Goal: Task Accomplishment & Management: Complete application form

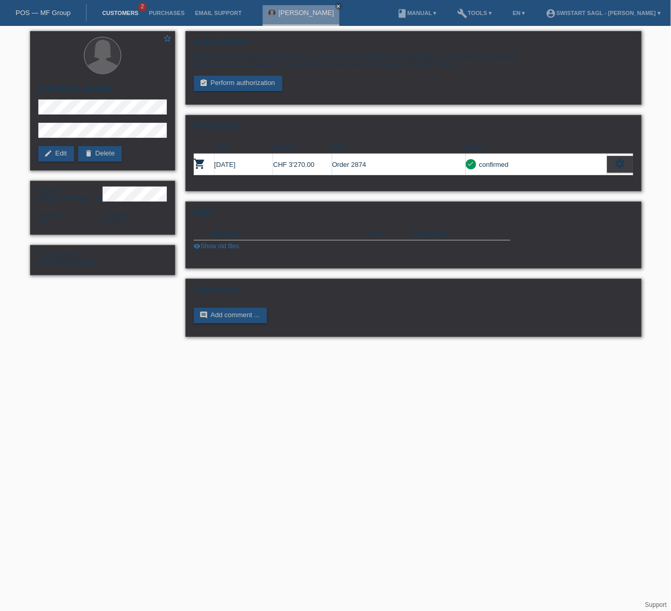
click at [118, 15] on link "Customers" at bounding box center [120, 13] width 47 height 6
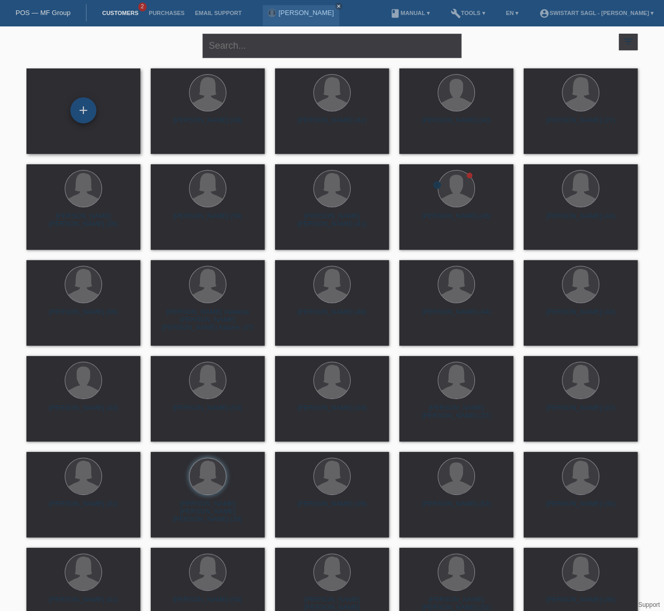
click at [88, 107] on div "+" at bounding box center [83, 110] width 26 height 26
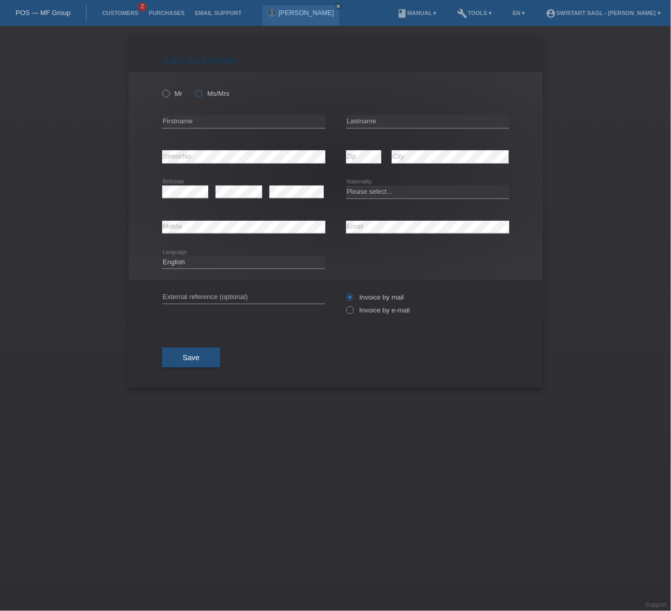
click at [205, 96] on label "Ms/Mrs" at bounding box center [212, 94] width 35 height 8
click at [202, 96] on input "Ms/Mrs" at bounding box center [198, 93] width 7 height 7
radio input "true"
click at [197, 120] on input "text" at bounding box center [243, 121] width 163 height 13
type input "Martina"
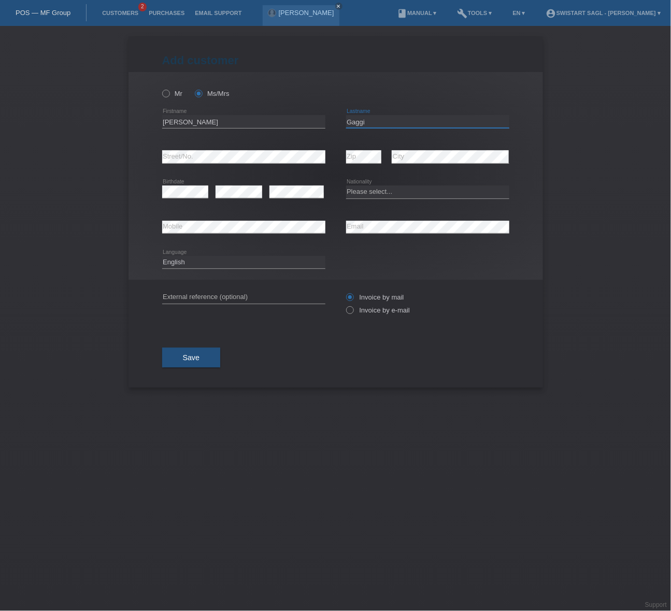
type input "Gaggi"
click at [596, 230] on div "Add customer Add customer Add customer Mr Ms/Mrs error" at bounding box center [335, 318] width 671 height 585
click at [218, 291] on input "text" at bounding box center [243, 297] width 163 height 13
type input "Martina Gaggi"
click at [400, 342] on div "Save" at bounding box center [335, 357] width 347 height 60
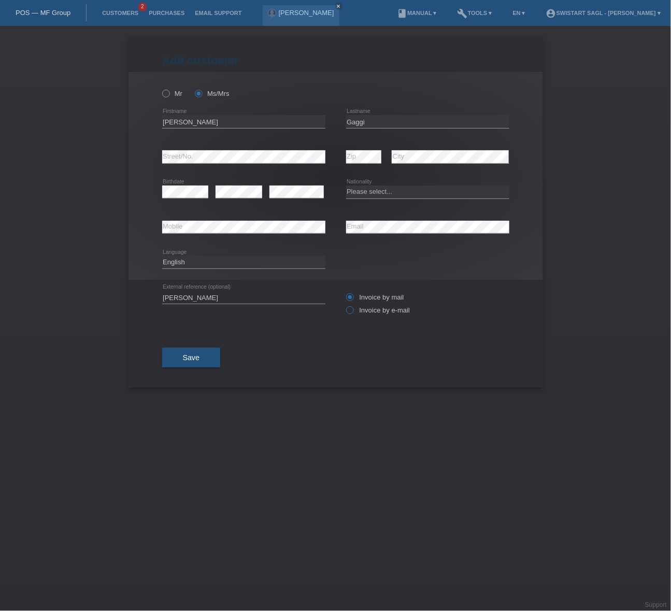
click at [403, 310] on label "Invoice by e-mail" at bounding box center [378, 310] width 64 height 8
click at [353, 310] on input "Invoice by e-mail" at bounding box center [349, 312] width 7 height 13
radio input "true"
click at [372, 376] on div "Save" at bounding box center [335, 357] width 347 height 60
click at [194, 361] on button "Save" at bounding box center [191, 358] width 59 height 20
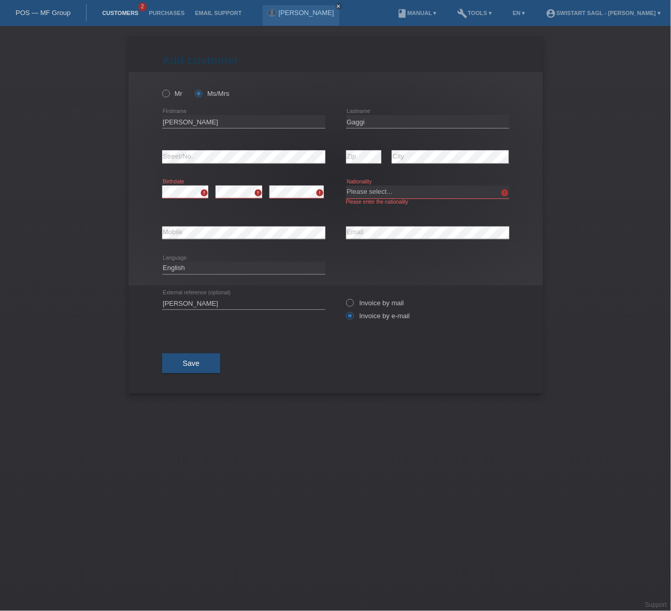
click at [104, 15] on link "Customers" at bounding box center [120, 13] width 47 height 6
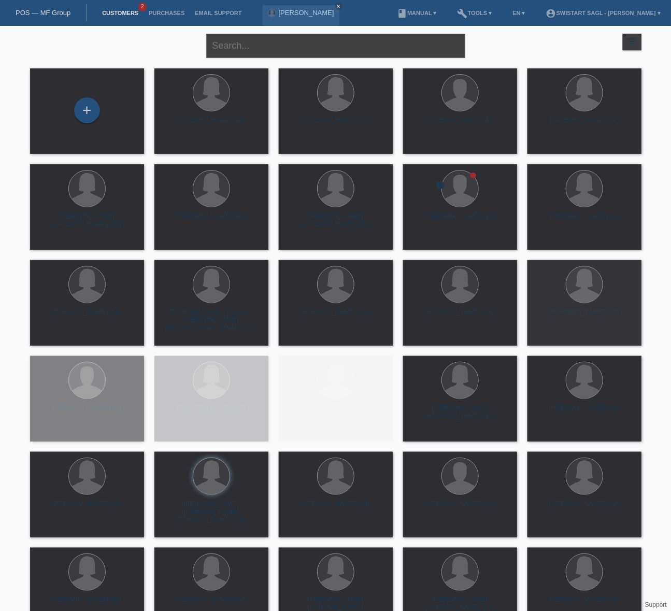
click at [267, 50] on input "text" at bounding box center [335, 46] width 259 height 24
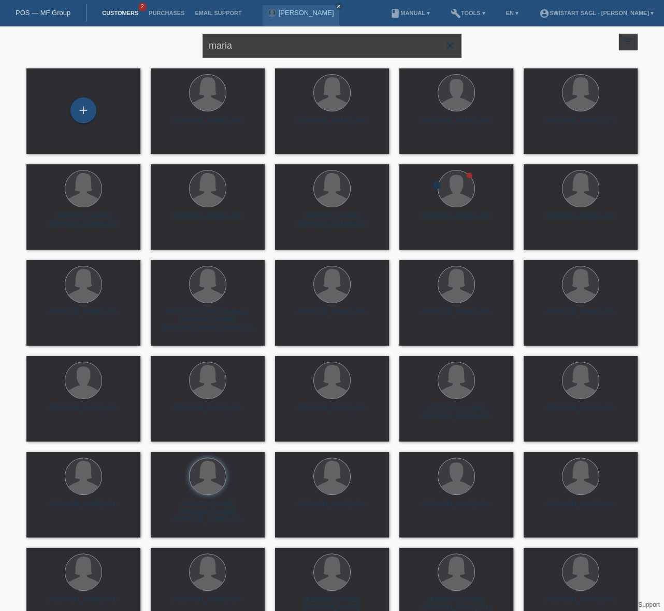
type input "maria"
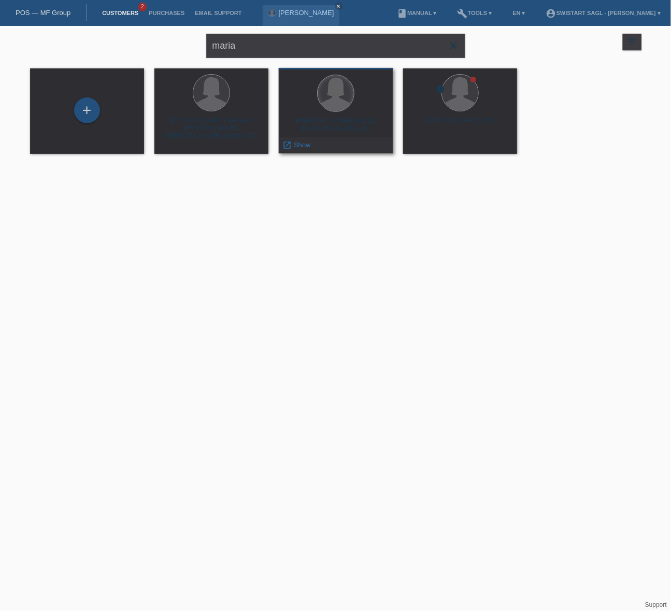
click at [330, 105] on div at bounding box center [336, 93] width 36 height 36
click at [306, 143] on span "Show" at bounding box center [302, 145] width 17 height 8
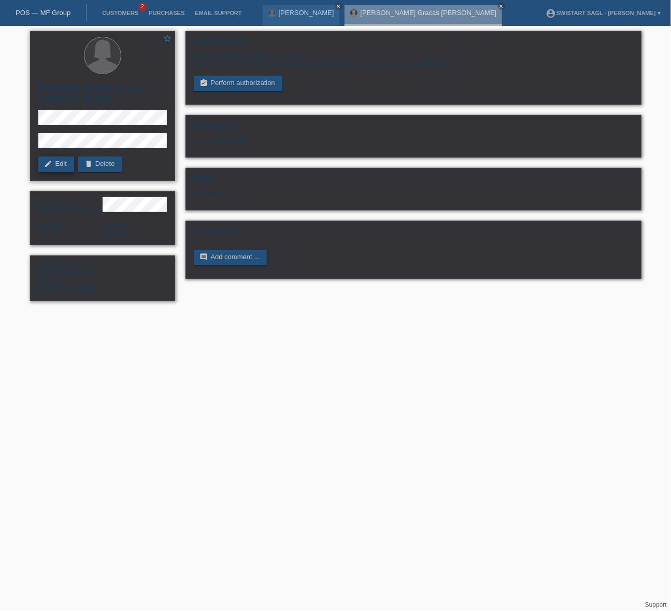
click at [65, 156] on link "edit Edit" at bounding box center [56, 164] width 36 height 16
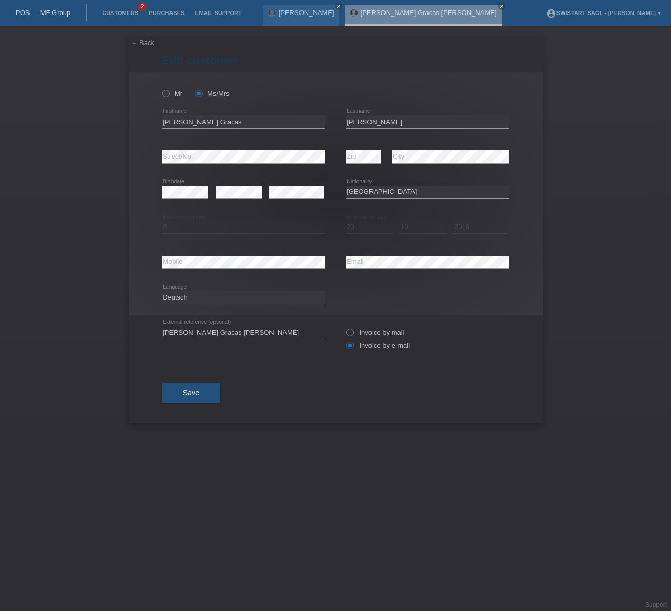
select select "BR"
select select "B"
select select "20"
select select "10"
select select "2016"
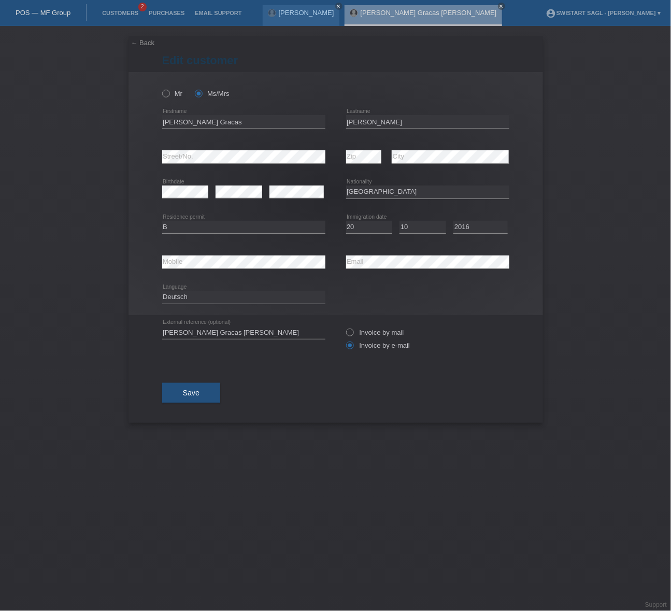
click at [144, 42] on link "← Back" at bounding box center [143, 43] width 24 height 8
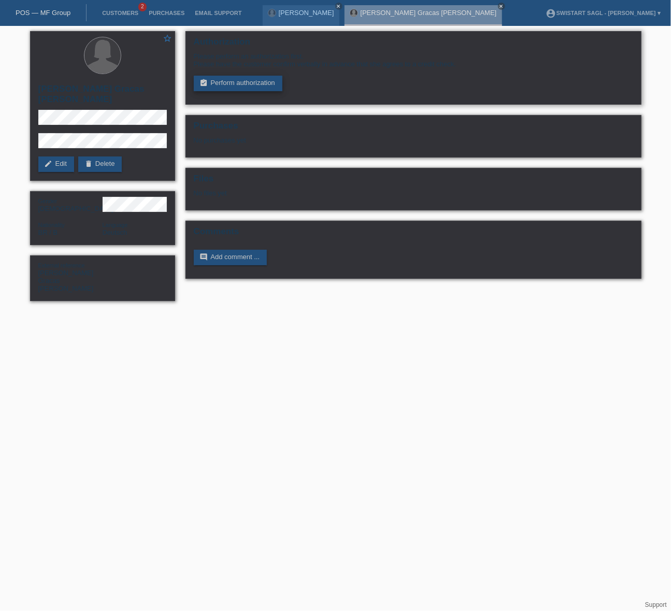
click at [253, 83] on link "assignment_turned_in Perform authorization" at bounding box center [238, 84] width 89 height 16
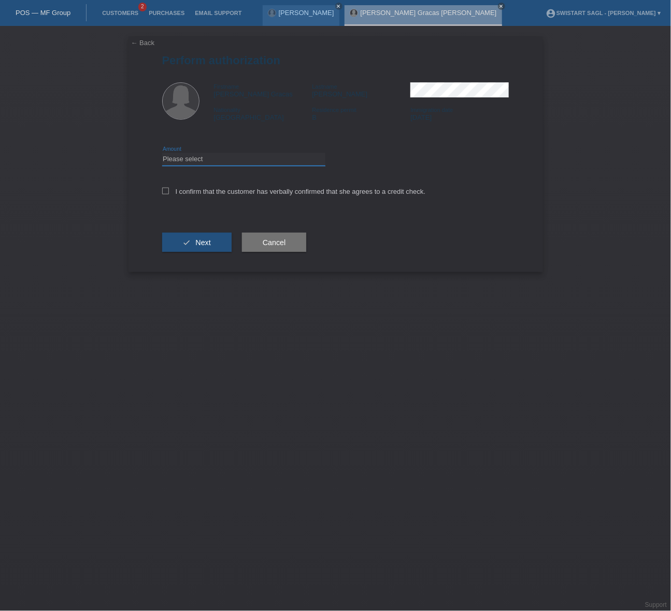
click at [200, 160] on select "Please select CHF 1.00 - CHF 499.00 CHF 500.00 - CHF 1'999.00 CHF 2'000.00 - CH…" at bounding box center [243, 159] width 163 height 12
select select "2"
click at [162, 153] on select "Please select CHF 1.00 - CHF 499.00 CHF 500.00 - CHF 1'999.00 CHF 2'000.00 - CH…" at bounding box center [243, 159] width 163 height 12
click at [164, 193] on icon at bounding box center [165, 191] width 7 height 7
click at [164, 193] on input "I confirm that the customer has verbally confirmed that she agrees to a credit …" at bounding box center [165, 191] width 7 height 7
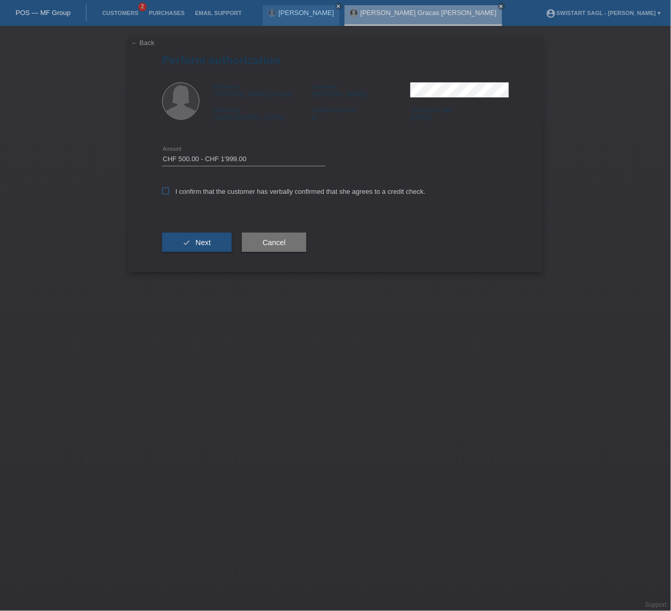
checkbox input "true"
click at [188, 239] on button "check Next" at bounding box center [196, 243] width 69 height 20
